Goal: Task Accomplishment & Management: Manage account settings

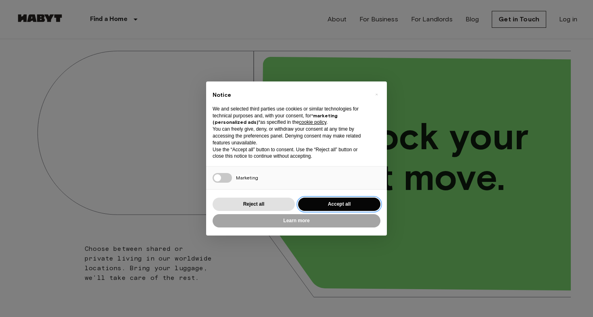
click at [336, 203] on button "Accept all" at bounding box center [339, 204] width 82 height 13
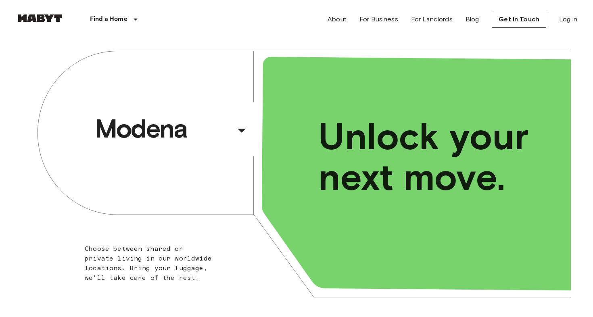
click at [573, 24] on div "About For Business For Landlords Blog Get in Touch Log in" at bounding box center [453, 19] width 250 height 39
click at [569, 21] on link "Log in" at bounding box center [568, 20] width 18 height 10
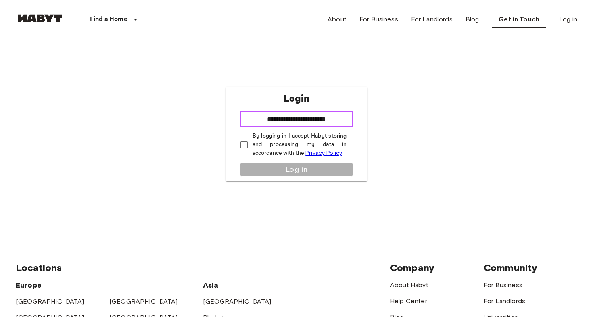
type input "**********"
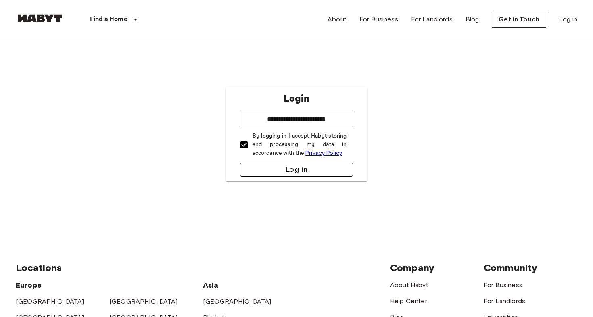
click at [262, 169] on button "Log in" at bounding box center [296, 170] width 113 height 14
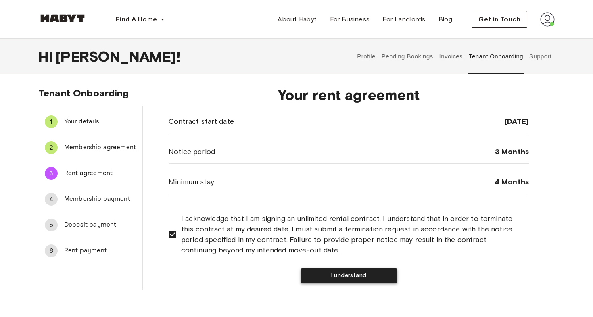
click at [333, 278] on button "I understand" at bounding box center [349, 275] width 97 height 15
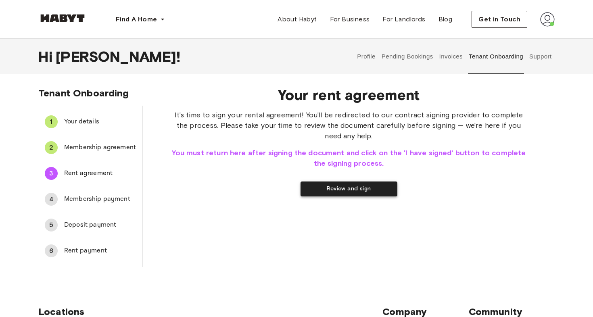
click at [354, 190] on button "Review and sign" at bounding box center [349, 189] width 97 height 15
